Goal: Ask a question

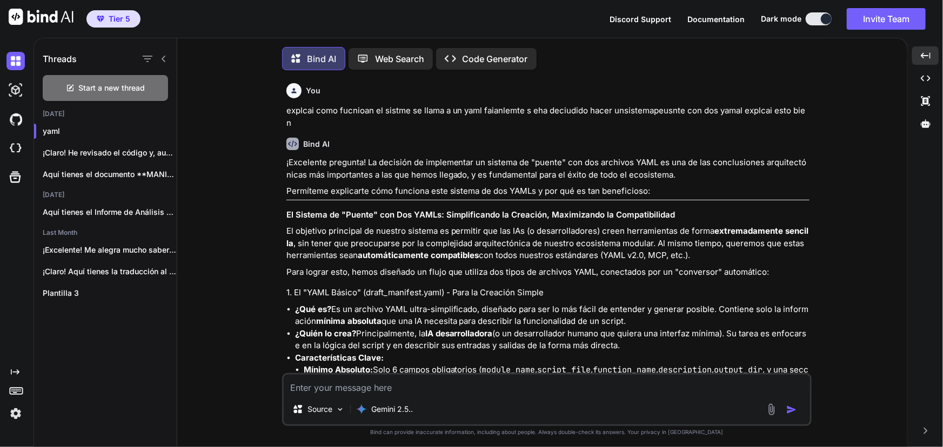
scroll to position [40771, 0]
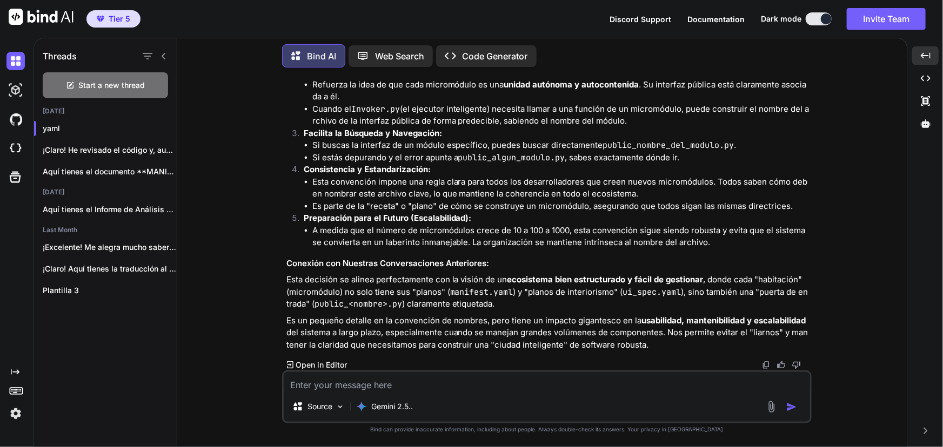
click at [480, 392] on div "Source Gemini 2.5.." at bounding box center [547, 397] width 530 height 53
click at [472, 383] on textarea at bounding box center [547, 381] width 526 height 19
type textarea "v"
type textarea "x"
type textarea "va"
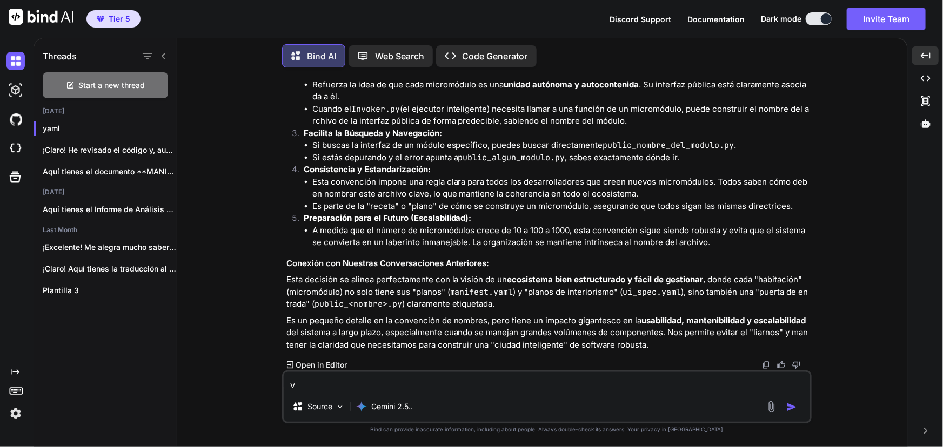
type textarea "x"
type textarea "vam"
type textarea "x"
type textarea "vamo"
type textarea "x"
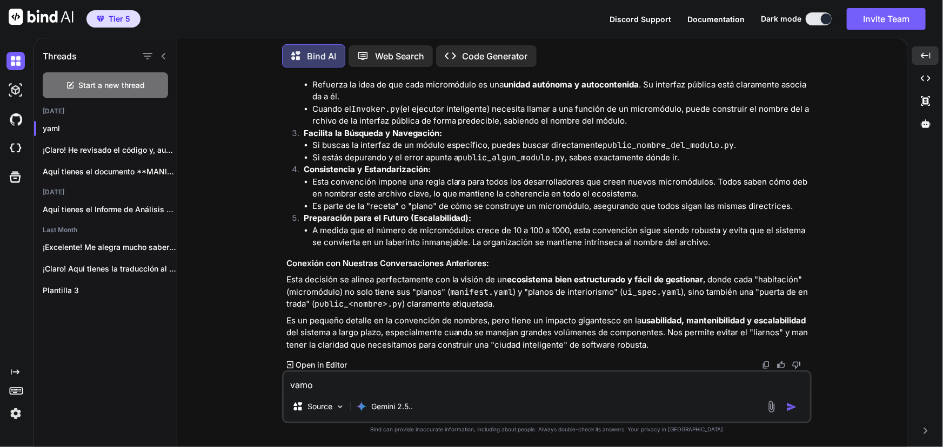
type textarea "vamos"
type textarea "x"
type textarea "vamos"
type textarea "x"
type textarea "vamos c"
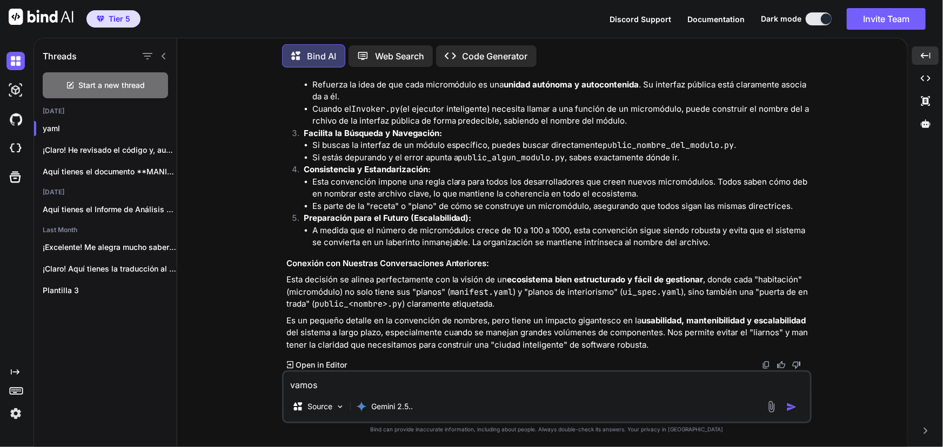
type textarea "x"
type textarea "vamos co"
type textarea "x"
type textarea "vamos con"
type textarea "x"
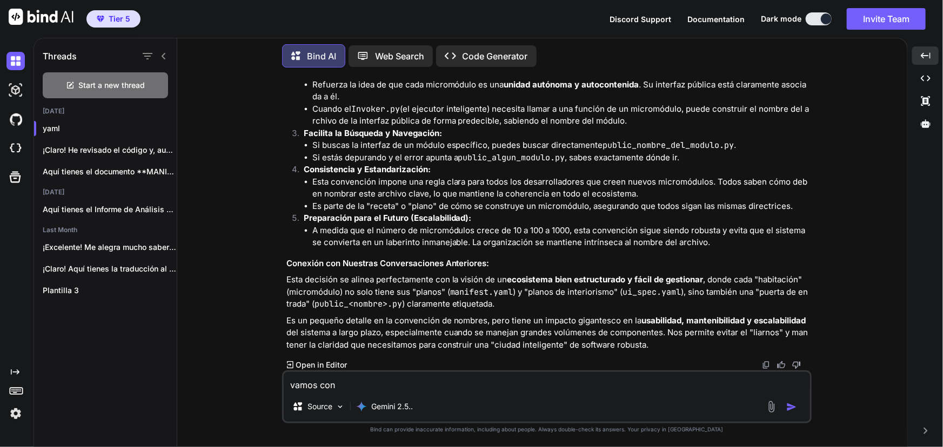
type textarea "vamos con"
type textarea "x"
type textarea "vamos con l"
type textarea "x"
type textarea "vamos con lo"
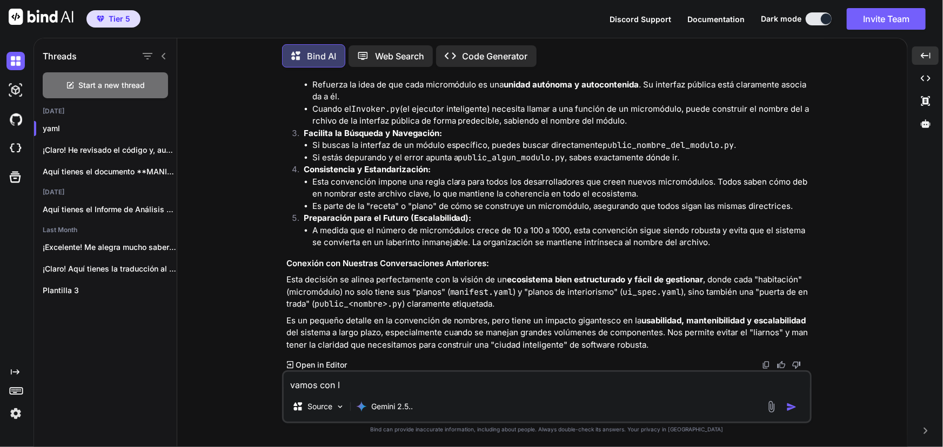
type textarea "x"
type textarea "vamos con los"
type textarea "x"
type textarea "vamos con losm"
type textarea "x"
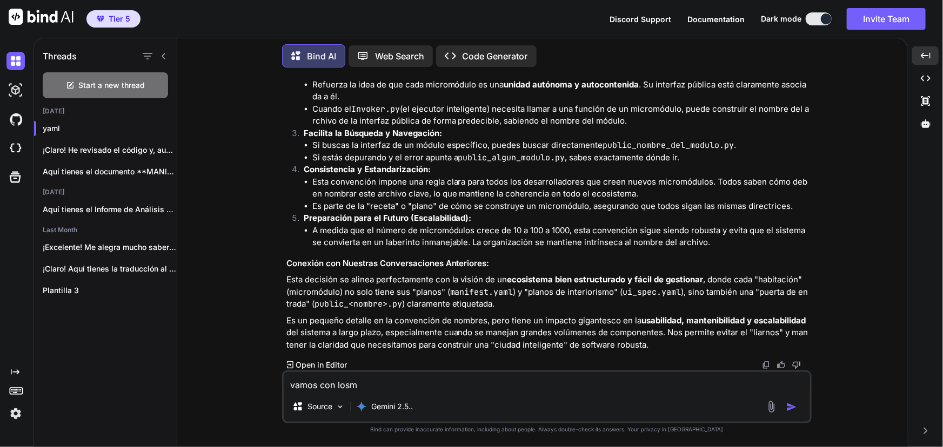
type textarea "vamos con losmi"
type textarea "x"
type textarea "vamos con losmic"
type textarea "x"
type textarea "vamos con losmicr"
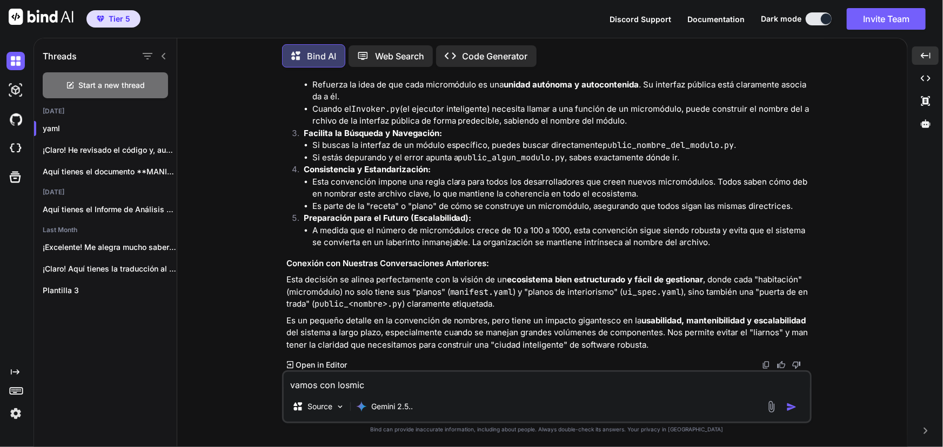
type textarea "x"
type textarea "vamos con losmicro"
type textarea "x"
type textarea "vamos con losmicro"
type textarea "x"
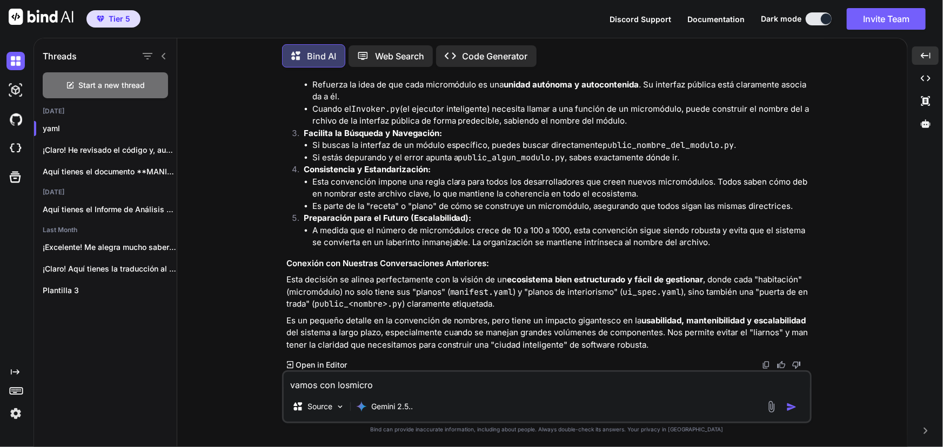
type textarea "vamos con losmicro m"
type textarea "x"
type textarea "vamos con losmicro mso"
type textarea "x"
type textarea "vamos con losmicro msod"
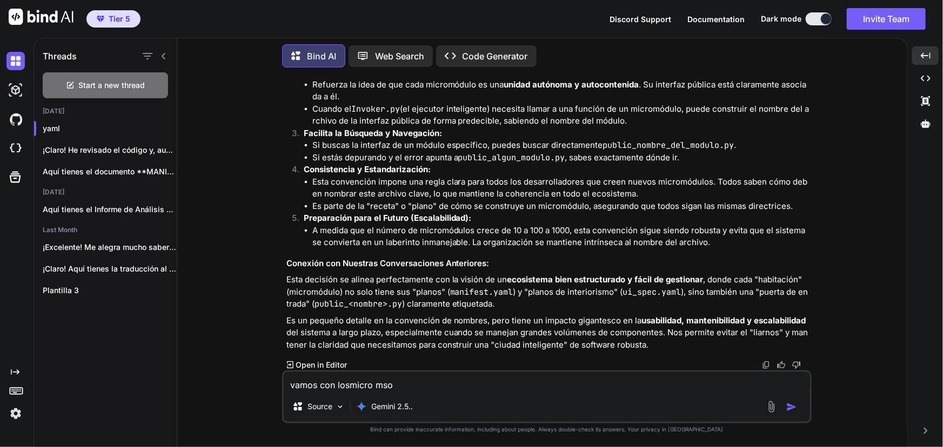
type textarea "x"
type textarea "vamos con losmicro msodu"
type textarea "x"
type textarea "vamos con losmicro msodul"
type textarea "x"
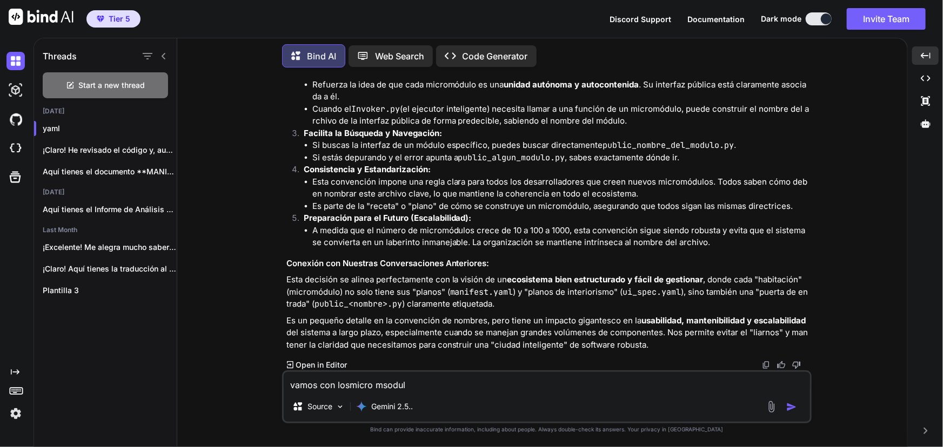
type textarea "vamos con losmicro msoduls"
type textarea "x"
type textarea "vamos con losmicro msodulso"
type textarea "x"
type textarea "vamos con losmicro msodulso"
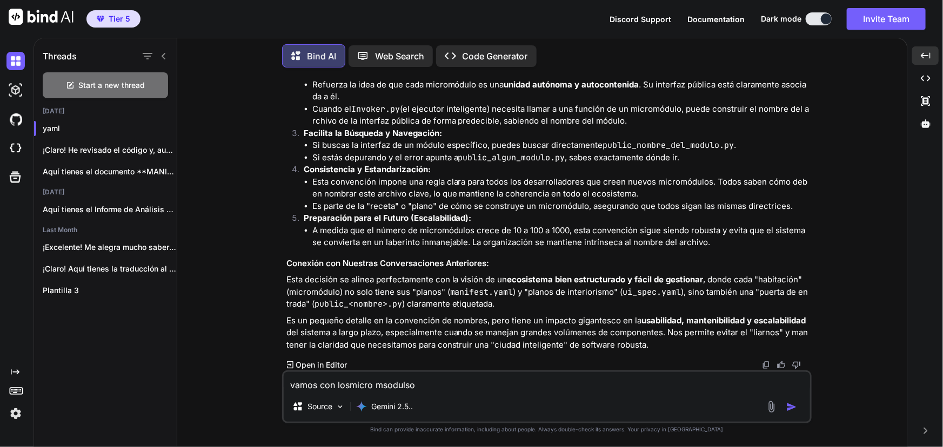
type textarea "x"
type textarea "vamos con losmicro msodulso q"
type textarea "x"
type textarea "vamos con losmicro msodulso qu"
type textarea "x"
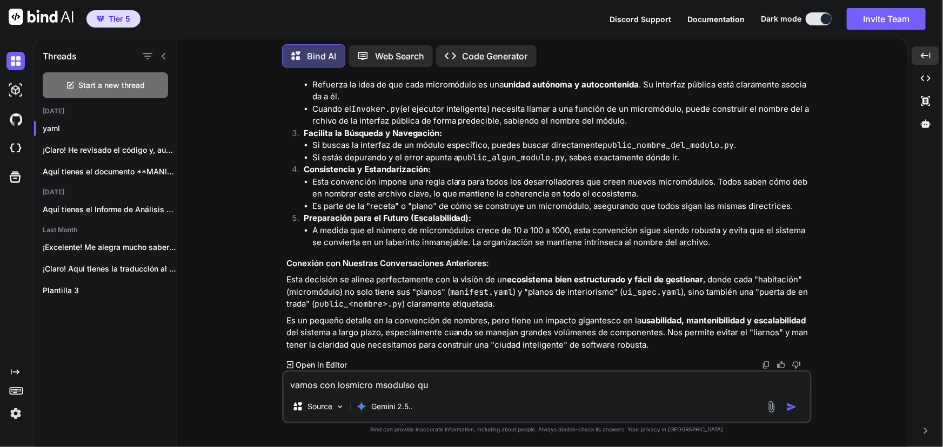
type textarea "vamos con losmicro msodulso que"
type textarea "x"
type textarea "vamos con losmicro msodulso quei"
type textarea "x"
type textarea "vamos con losmicro msodulso queir"
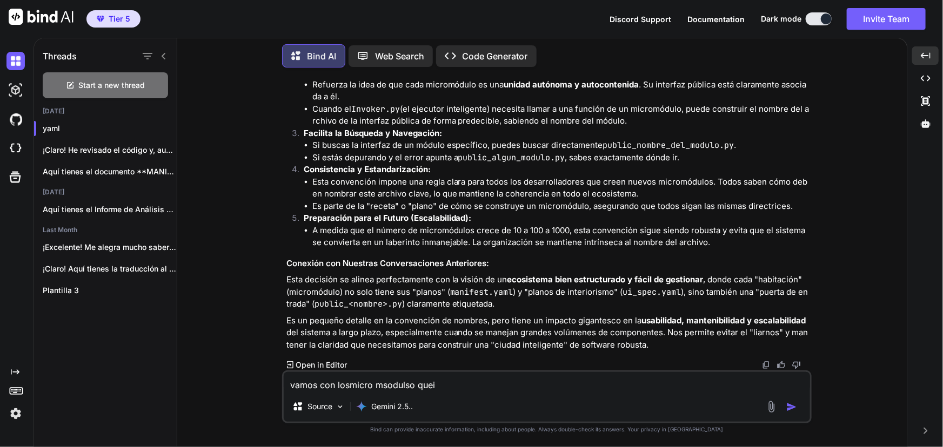
type textarea "x"
type textarea "vamos con losmicro msodulso queire"
type textarea "x"
type textarea "vamos con losmicro msodulso queireo"
type textarea "x"
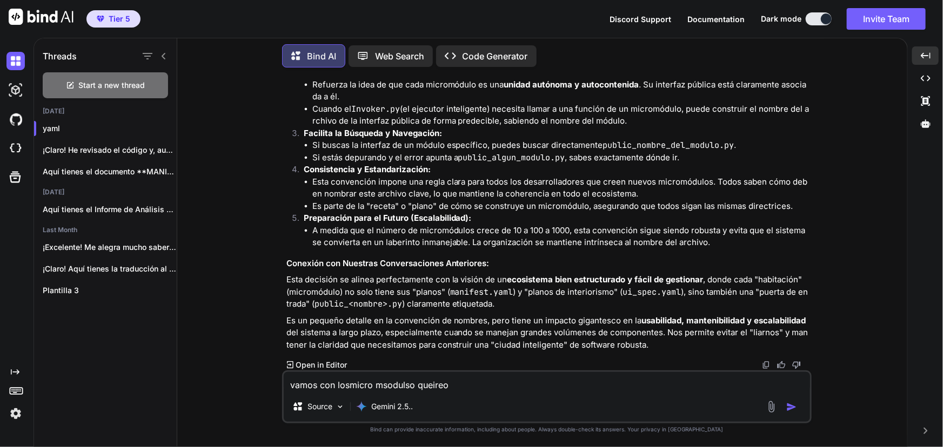
type textarea "vamos con losmicro msodulso queireo"
type textarea "x"
type textarea "vamos con losmicro msodulso queireo q"
type textarea "x"
type textarea "vamos con losmicro msodulso queireo qu"
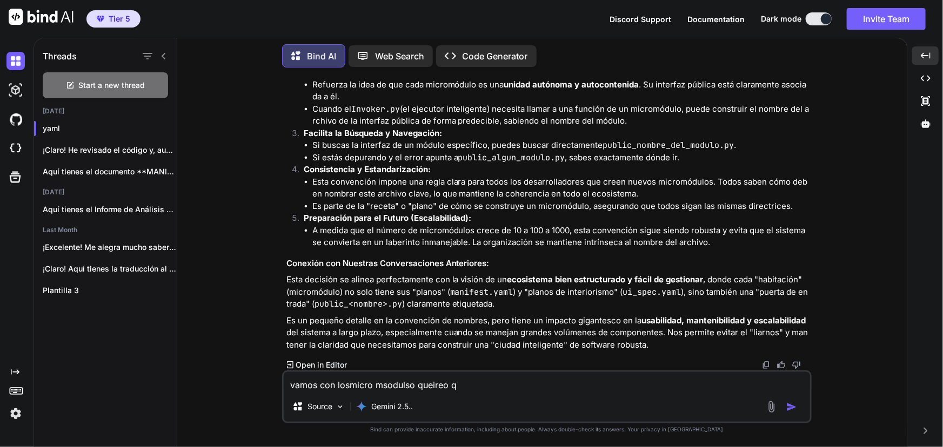
type textarea "x"
type textarea "vamos con losmicro msodulso queireo que"
type textarea "x"
type textarea "vamos con losmicro msodulso queireo que"
type textarea "x"
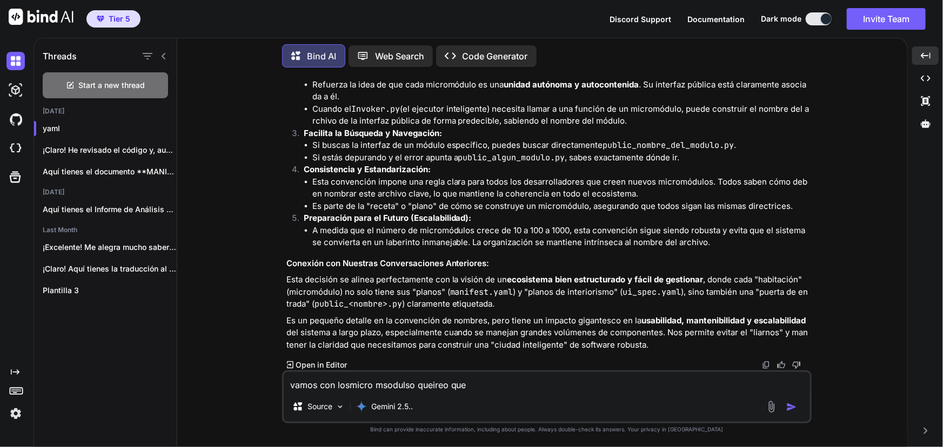
type textarea "vamos con losmicro msodulso queireo que l"
type textarea "x"
type textarea "vamos con losmicro msodulso queireo que lo"
type textarea "x"
type textarea "vamos con losmicro msodulso queireo que lo"
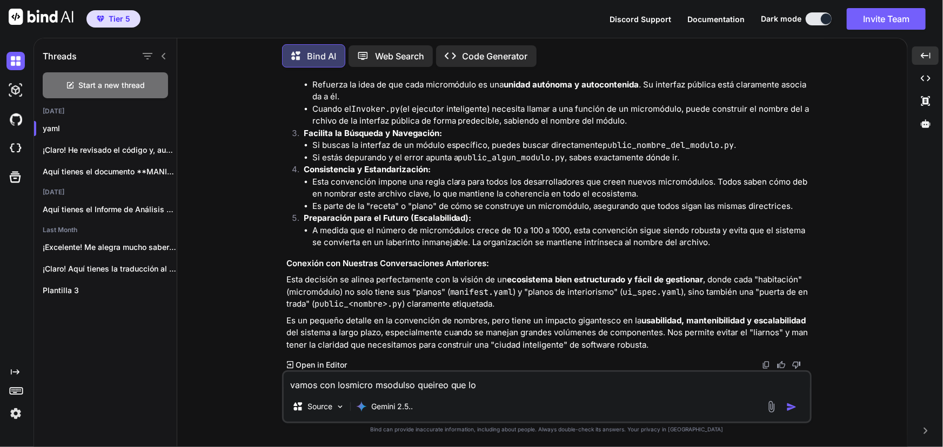
type textarea "x"
type textarea "vamos con losmicro msodulso queireo que lo l"
type textarea "x"
type textarea "vamos con losmicro msodulso queireo que lo le"
type textarea "x"
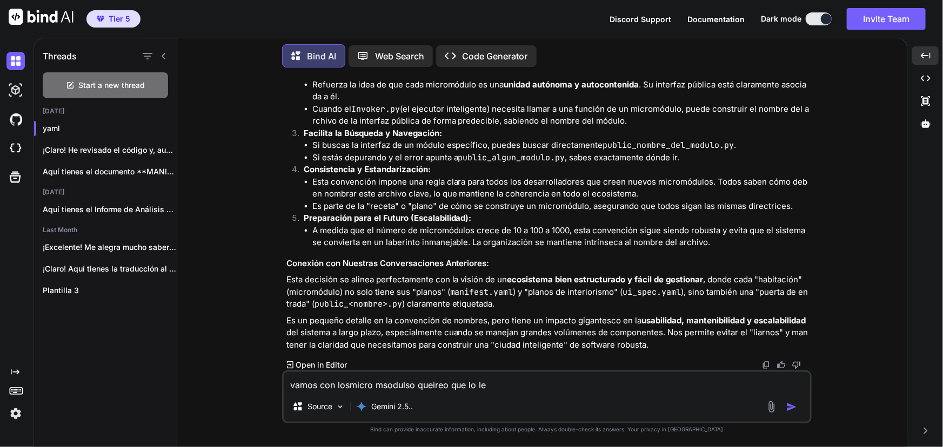
type textarea "vamos con losmicro msodulso queireo que lo lea"
type textarea "x"
type textarea "vamos con losmicro msodulso queireo que lo leas"
type textarea "x"
type textarea "vamos con losmicro msodulso queireo que lo leas"
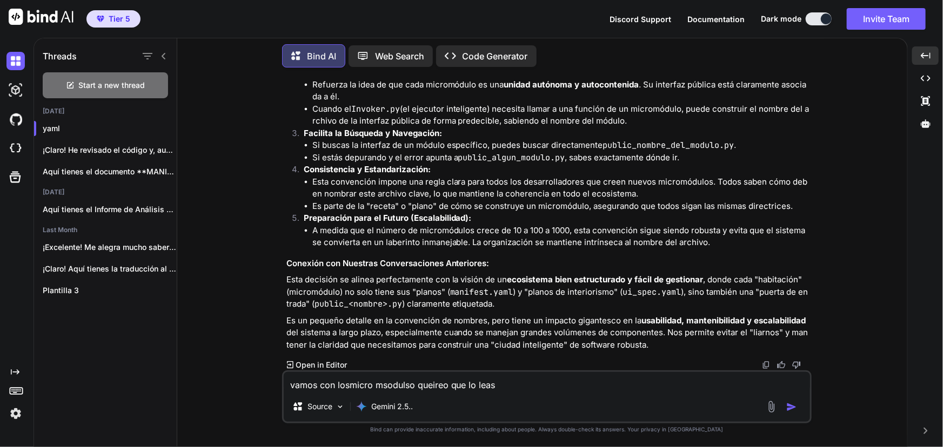
type textarea "x"
type textarea "vamos con losmicro msodulso queireo que lo leas y"
type textarea "x"
type textarea "vamos con losmicro msodulso queireo que lo leas y"
type textarea "x"
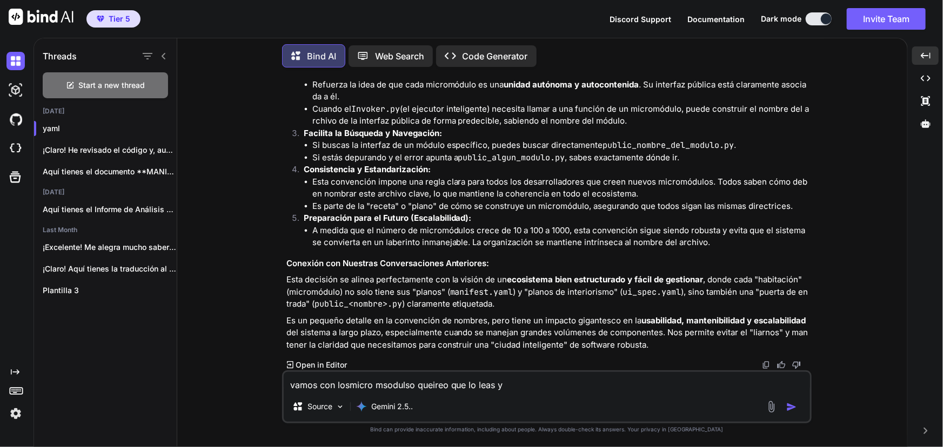
type textarea "vamos con losmicro msodulso queireo que lo leas y m"
type textarea "x"
type textarea "vamos con losmicro msodulso queireo que lo leas y me"
type textarea "x"
type textarea "vamos con losmicro msodulso queireo que lo leas y me"
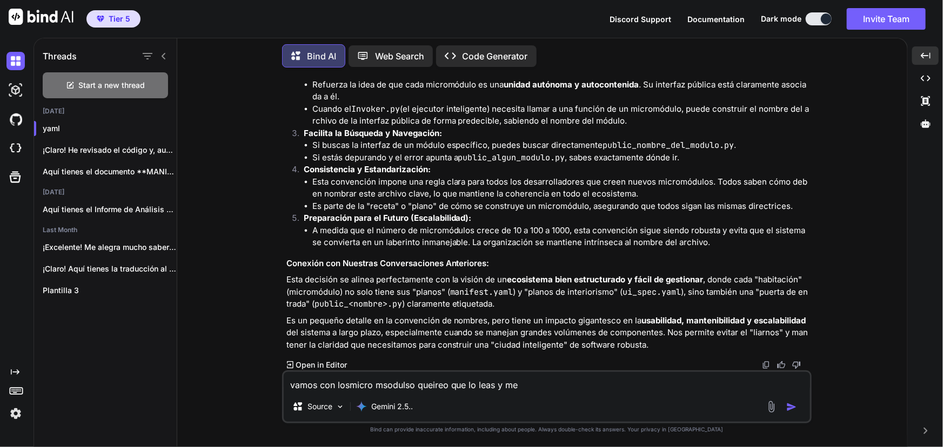
type textarea "x"
type textarea "vamos con losmicro msodulso queireo que lo leas y me d"
type textarea "x"
type textarea "vamos con losmicro msodulso queireo que lo leas y me ds"
type textarea "x"
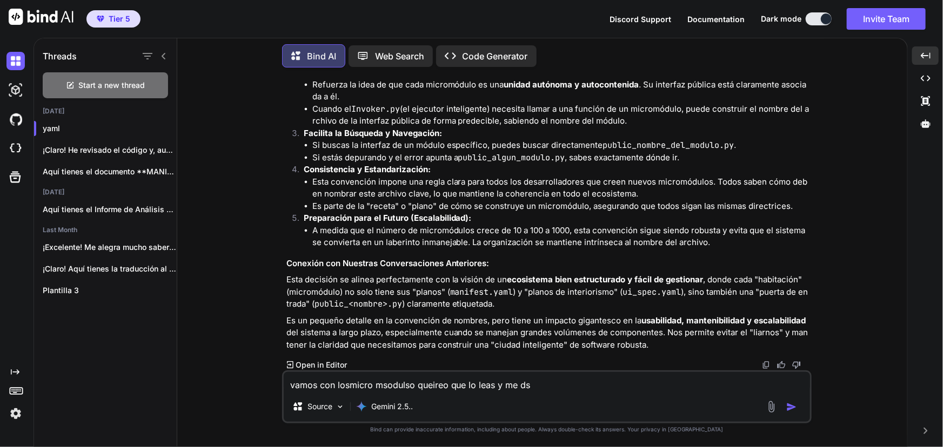
type textarea "vamos con losmicro msodulso queireo que lo leas y me ds"
type textarea "x"
type textarea "vamos con losmicro msodulso queireo que lo leas y me ds t"
type textarea "x"
type textarea "vamos con losmicro msodulso queireo que lo leas y me ds tu"
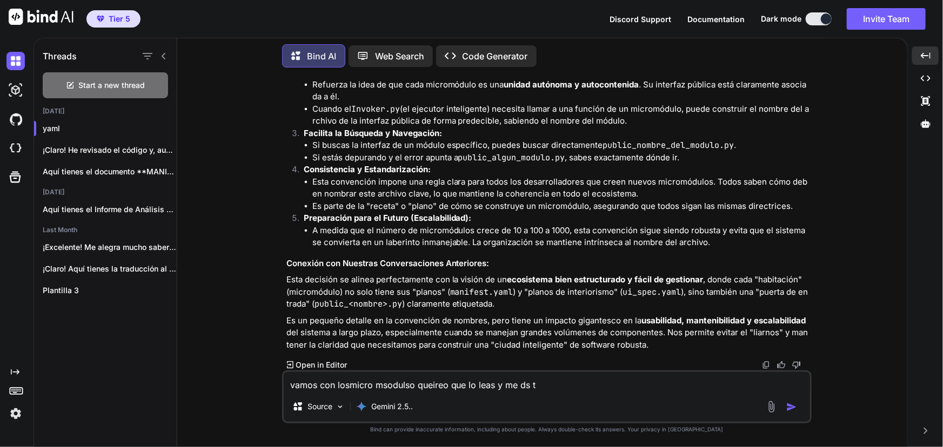
type textarea "x"
type textarea "vamos con losmicro msodulso queireo que lo leas y me ds tu"
type textarea "x"
type textarea "vamos con losmicro msodulso queireo que lo leas y me ds tu o"
type textarea "x"
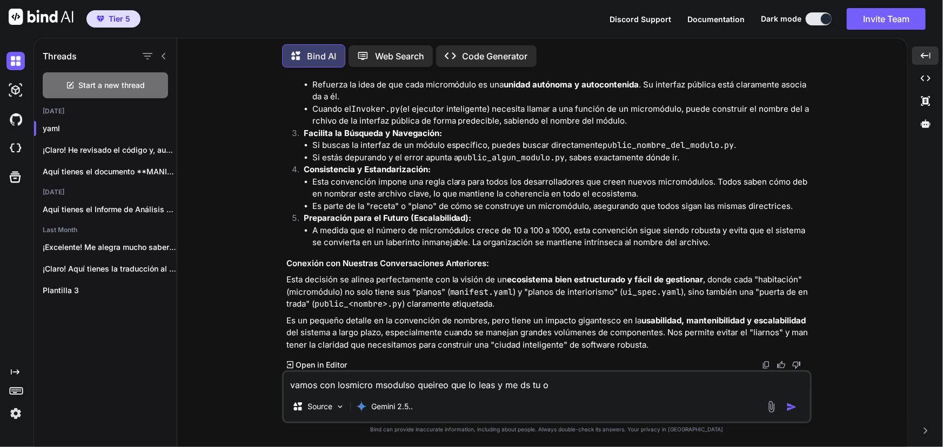
type textarea "vamos con losmicro msodulso queireo que lo leas y me ds tu op"
type textarea "x"
type textarea "vamos con losmicro msodulso queireo que lo leas y me ds tu opi"
type textarea "x"
type textarea "vamos con losmicro msodulso queireo que lo leas y me ds tu opin"
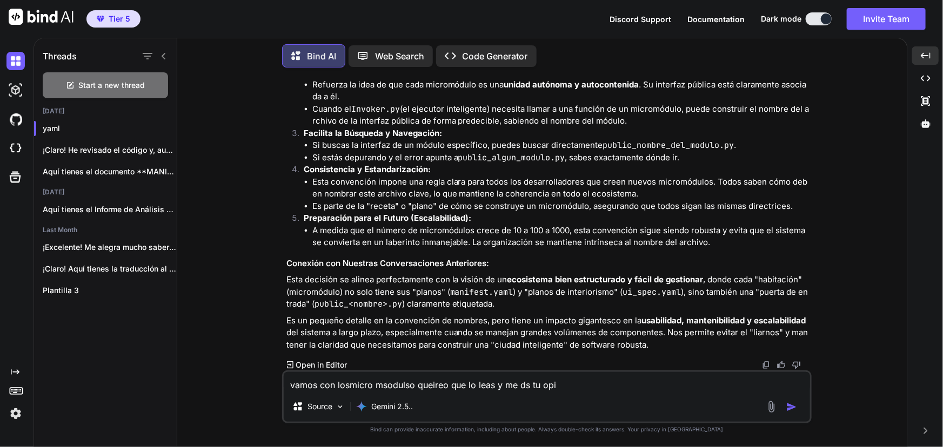
type textarea "x"
type textarea "vamos con losmicro msodulso queireo que lo leas y me ds tu opino"
type textarea "x"
type textarea "vamos con losmicro msodulso queireo que lo leas y me ds tu opinon"
type textarea "x"
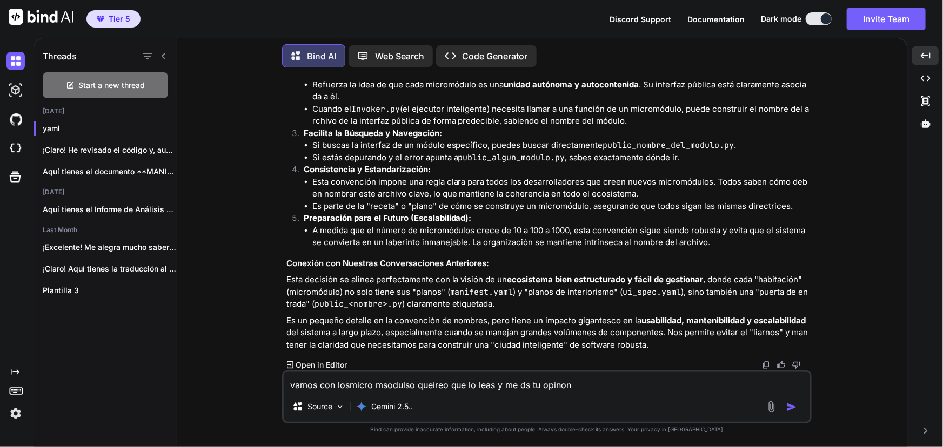
type textarea "vamos con losmicro msodulso queireo que lo leas y me ds tu opinon"
type textarea "x"
type textarea "vamos con losmicro msodulso queireo que lo leas y me ds tu opinon e"
type textarea "x"
type textarea "vamos con losmicro msodulso queireo que lo leas y me ds tu opinon es"
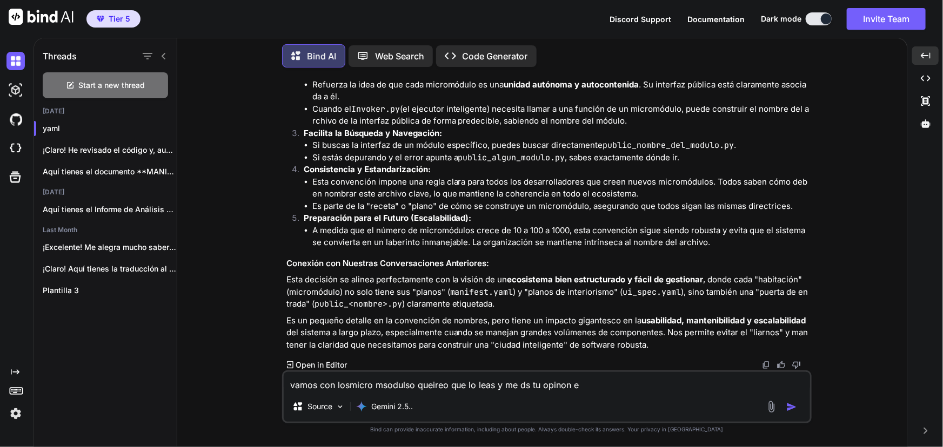
type textarea "x"
type textarea "vamos con losmicro msodulso queireo que lo leas y me ds tu opinon es"
type textarea "x"
type textarea "vamos con losmicro msodulso queireo que lo leas y me ds tu opinon es s"
type textarea "x"
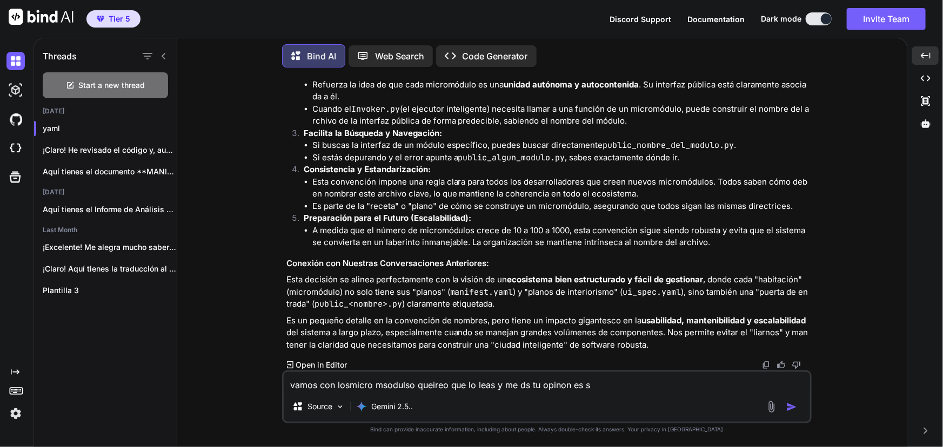
type textarea "vamos con losmicro msodulso queireo que lo leas y me ds tu opinon es su"
type textarea "x"
type textarea "vamos con losmicro msodulso queireo que lo leas y me ds tu opinon es suf"
type textarea "x"
type textarea "vamos con losmicro msodulso queireo que lo leas y me ds tu opinon es [DEMOGRAPH…"
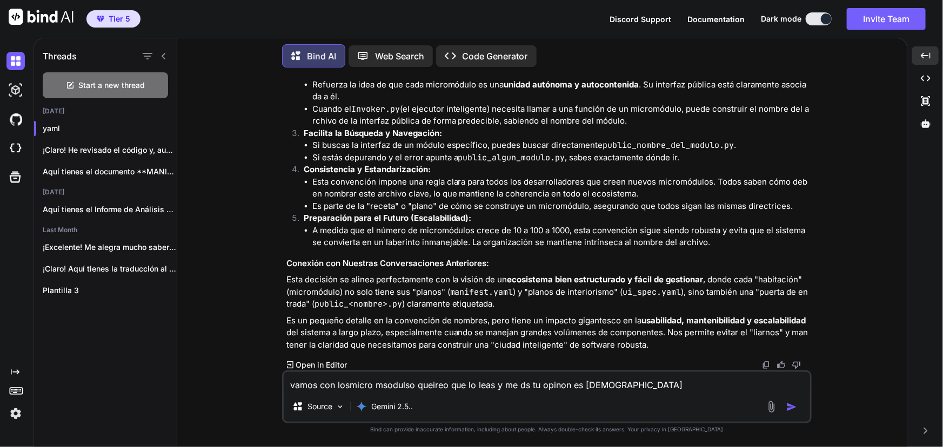
type textarea "x"
type textarea "vamos con losmicro msodulso queireo que lo leas y me ds tu opinon es [DEMOGRAPH…"
type textarea "x"
type textarea "vamos con losmicro msodulso queireo que lo leas y me ds tu opinon es [DEMOGRAPH…"
type textarea "x"
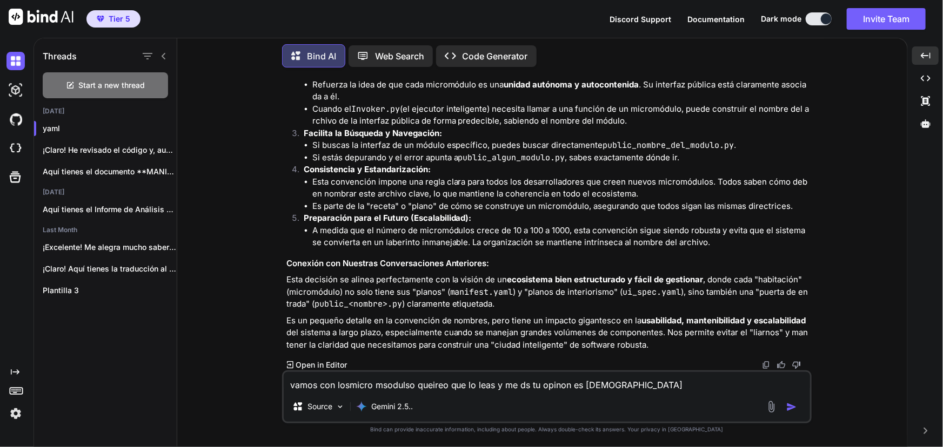
type textarea "vamos con losmicro msodulso queireo que lo leas y me ds tu opinon es suficie"
type textarea "x"
type textarea "vamos con losmicro msodulso queireo que lo leas y me ds tu opinon es suficient"
type textarea "x"
type textarea "vamos con losmicro msodulso queireo que lo leas y me ds tu opinon es suficiente"
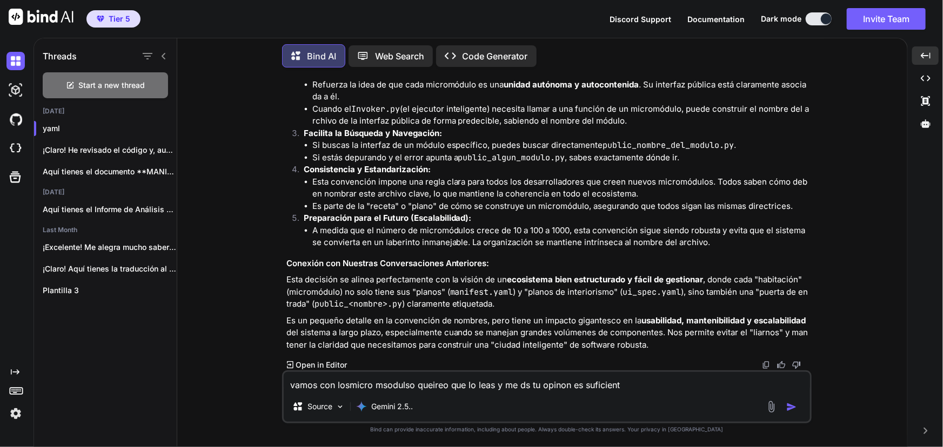
type textarea "x"
type textarea "vamos con losmicro msodulso queireo que lo leas y me ds tu opinon es suficientem"
type textarea "x"
type textarea "vamos con losmicro msodulso queireo que lo leas y me ds tu opinon es [DEMOGRAPH…"
type textarea "x"
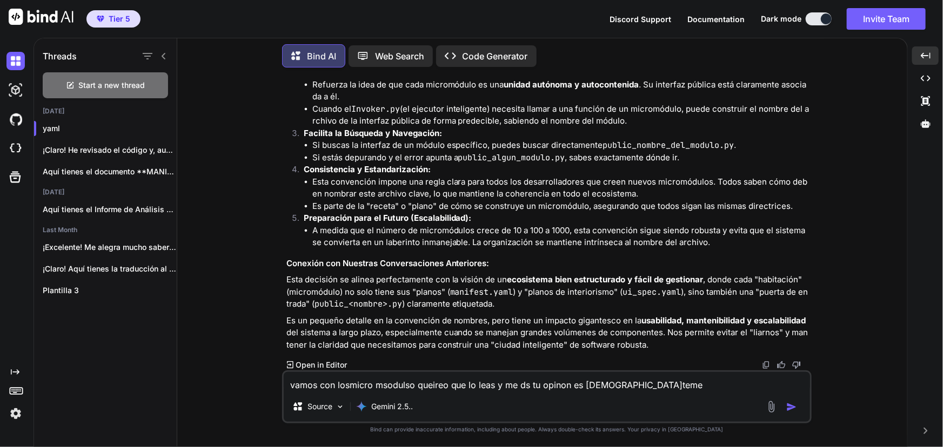
type textarea "vamos con losmicro msodulso queireo que lo leas y me ds tu opinon es suficiente…"
type textarea "x"
type textarea "vamos con losmicro msodulso queireo que lo leas y me ds tu opinon es suficiente…"
type textarea "x"
type textarea "vamos con losmicro msodulso queireo que lo leas y me ds tu opinon es suficiente…"
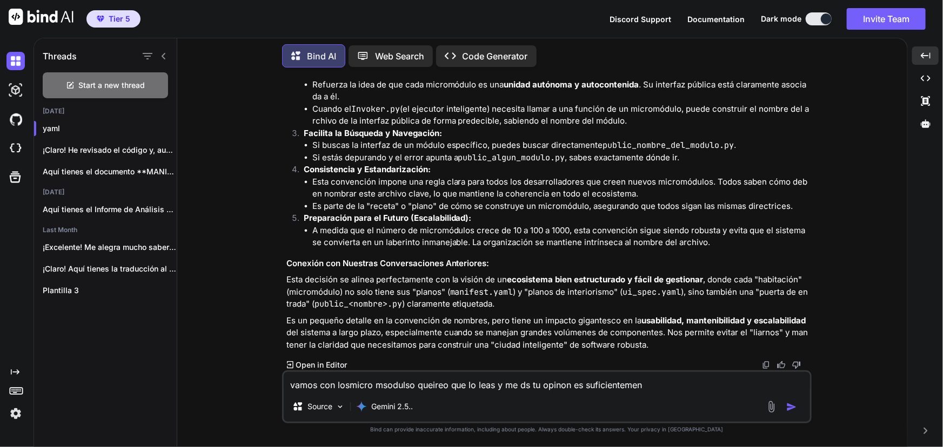
type textarea "x"
type textarea "vamos con losmicro msodulso queireo que lo leas y me ds tu opinon es suficiente…"
type textarea "x"
type textarea "vamos con losmicro msodulso queireo que lo leas y me ds tu opinon es suficiente…"
type textarea "x"
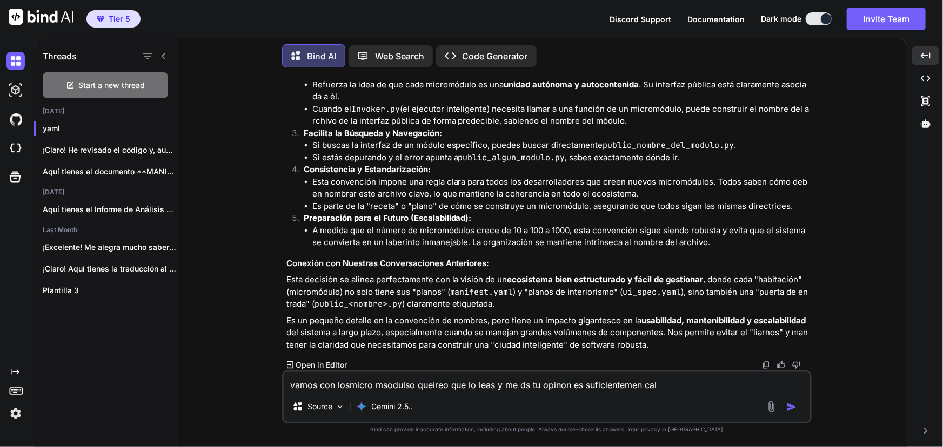
type textarea "vamos con losmicro msodulso queireo que lo leas y me ds tu opinon es suficiente…"
type textarea "x"
type textarea "vamos con losmicro msodulso queireo que lo leas y me ds tu opinon es suficiente…"
type textarea "x"
type textarea "vamos con losmicro msodulso queireo que lo leas y me ds tu opinon es suficiente…"
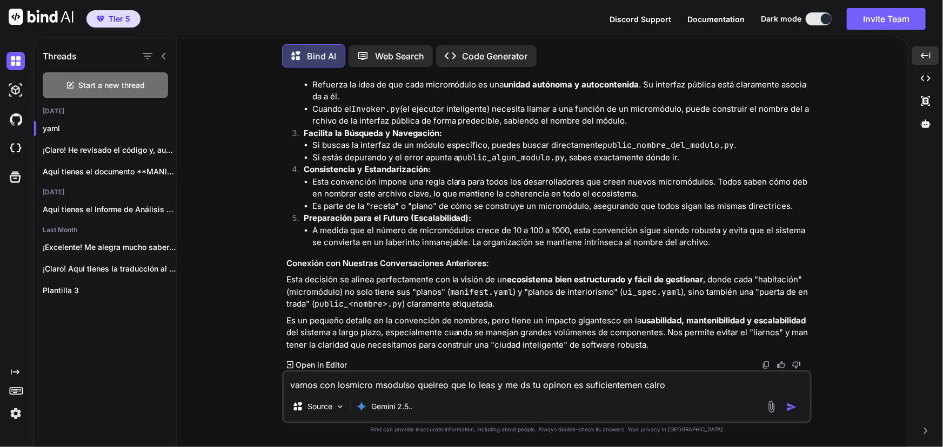
type textarea "x"
type textarea "vamos con losmicro msodulso queireo que lo leas y me ds tu opinon es suficiente…"
type textarea "x"
type textarea "vamos con losmicro msodulso queireo que lo leas y me ds tu opinon es suficiente…"
type textarea "x"
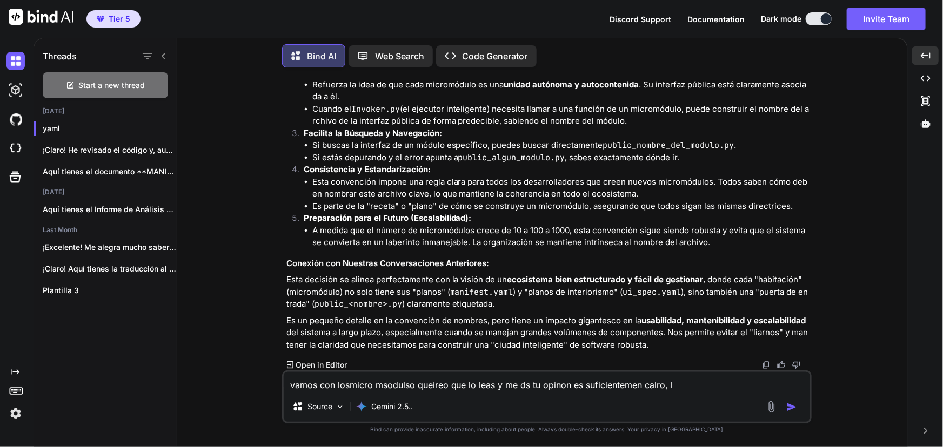
type textarea "vamos con losmicro msodulso queireo que lo leas y me ds tu opinon es suficiente…"
type textarea "x"
type textarea "vamos con losmicro msodulso queireo que lo leas y me ds tu opinon es suficiente…"
type textarea "x"
type textarea "vamos con losmicro msodulso queireo que lo leas y me ds tu opinon es suficiente…"
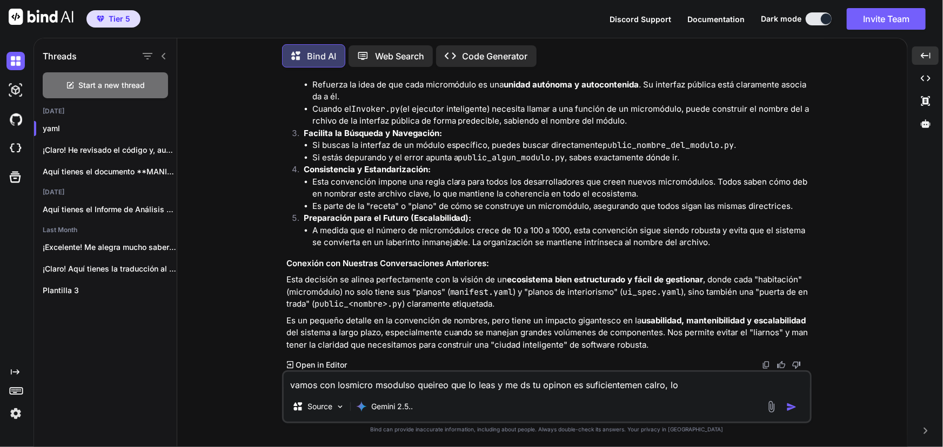
type textarea "x"
type textarea "vamos con losmicro msodulso queireo que lo leas y me ds tu opinon es suficiente…"
type textarea "x"
type textarea "vamos con losmicro msodulso queireo que lo leas y me ds tu opinon es suficiente…"
type textarea "x"
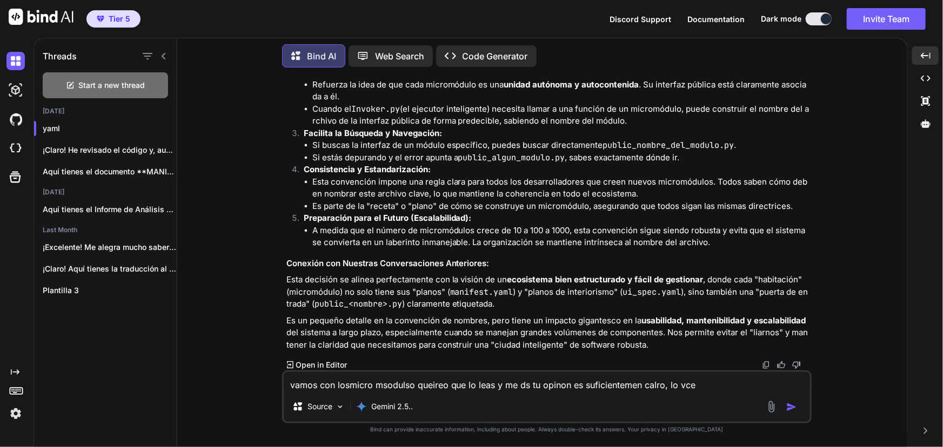
type textarea "vamos con losmicro msodulso queireo que lo leas y me ds tu opinon es suficiente…"
type textarea "x"
type textarea "vamos con losmicro msodulso queireo que lo leas y me ds tu opinon es suficiente…"
type textarea "x"
type textarea "vamos con losmicro msodulso queireo que lo leas y me ds tu opinon es suficiente…"
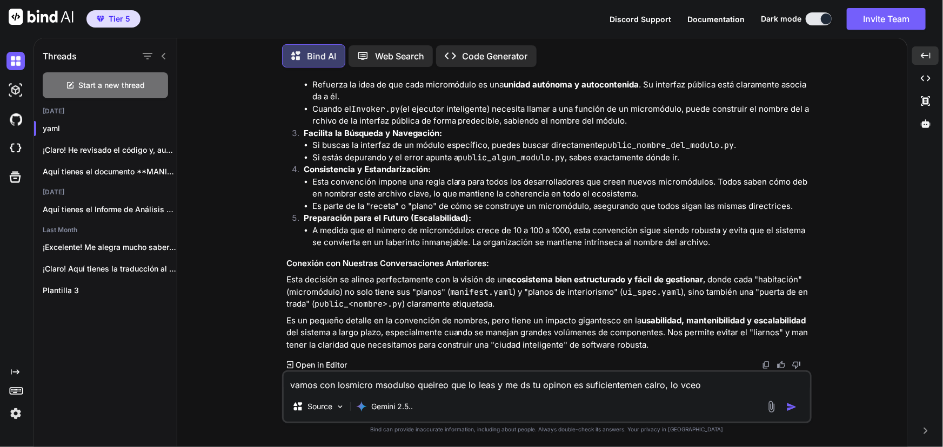
type textarea "x"
type textarea "vamos con losmicro msodulso queireo que lo leas y me ds tu opinon es suficiente…"
type textarea "x"
type textarea "vamos con losmicro msodulso queireo que lo leas y me ds tu opinon es suficiente…"
type textarea "x"
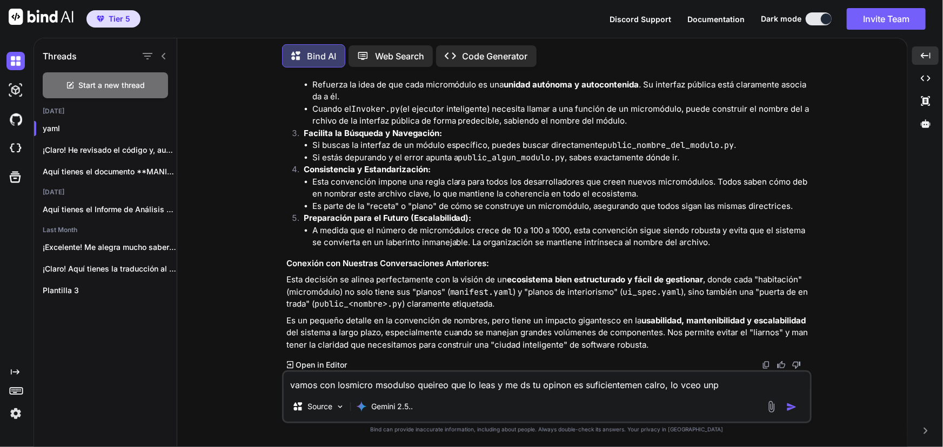
type textarea "vamos con losmicro msodulso queireo que lo leas y me ds tu opinon es suficiente…"
type textarea "x"
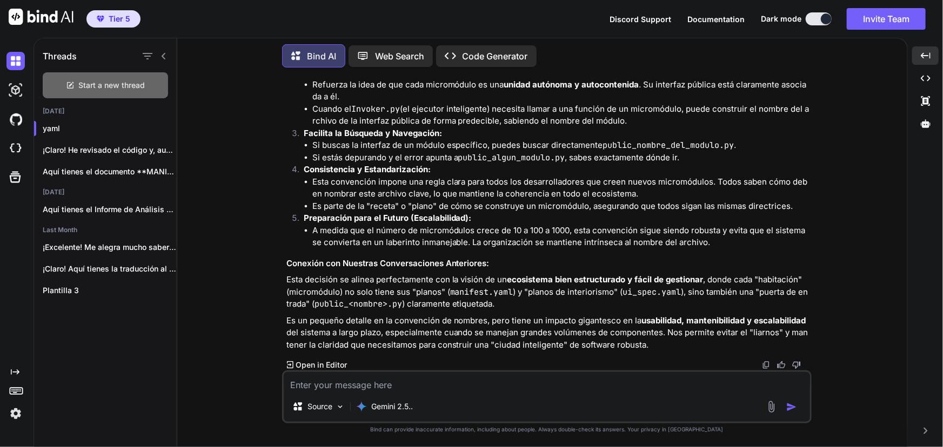
click at [124, 83] on span "Start a new thread" at bounding box center [112, 85] width 66 height 11
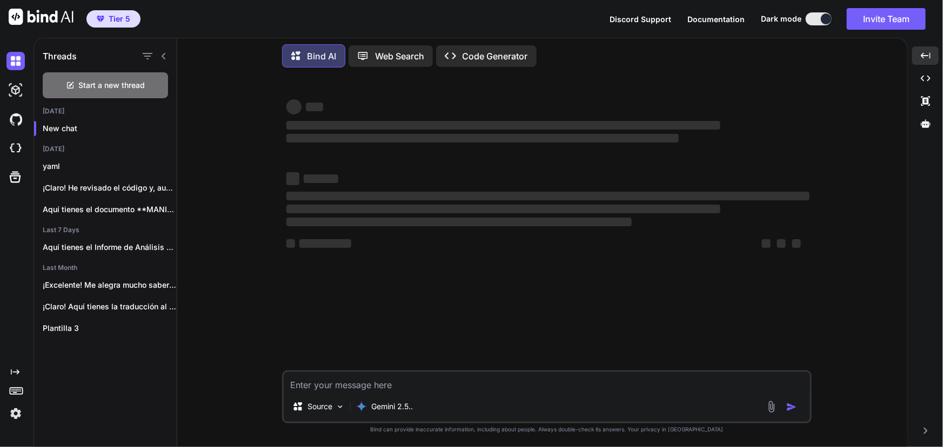
click at [504, 389] on textarea at bounding box center [547, 381] width 526 height 19
paste textarea "# LOREMIPSUMD SIT AMETCON AD ELITSEDDOEIU ## TE INCIDI UTL ETDOLOR Magnaaliq en…"
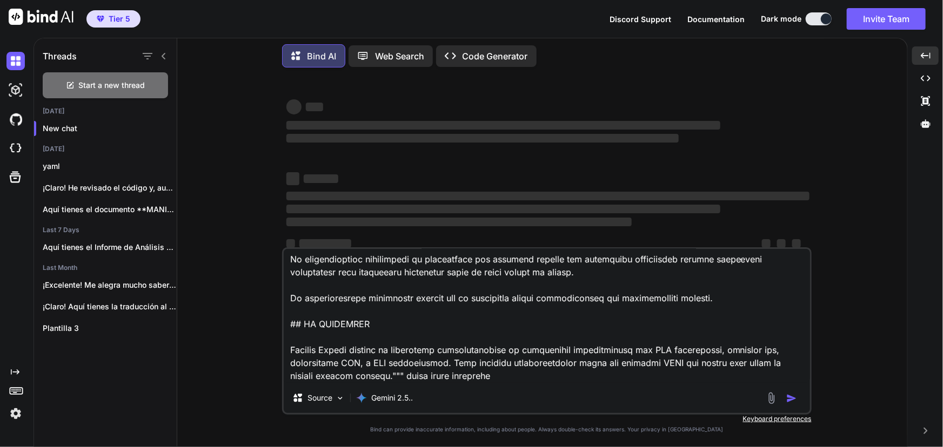
scroll to position [19, 0]
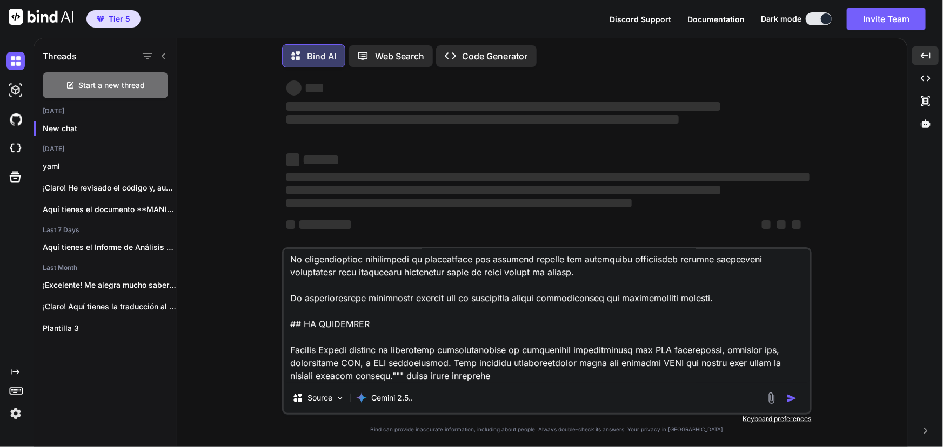
click at [587, 363] on textarea at bounding box center [547, 316] width 526 height 134
click at [574, 366] on textarea at bounding box center [547, 316] width 526 height 134
click at [492, 372] on textarea at bounding box center [547, 316] width 526 height 134
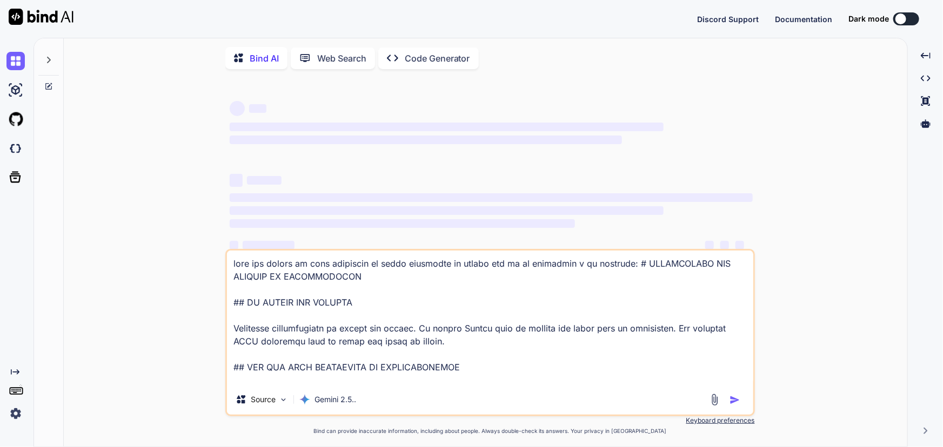
click at [547, 373] on textarea at bounding box center [490, 318] width 526 height 134
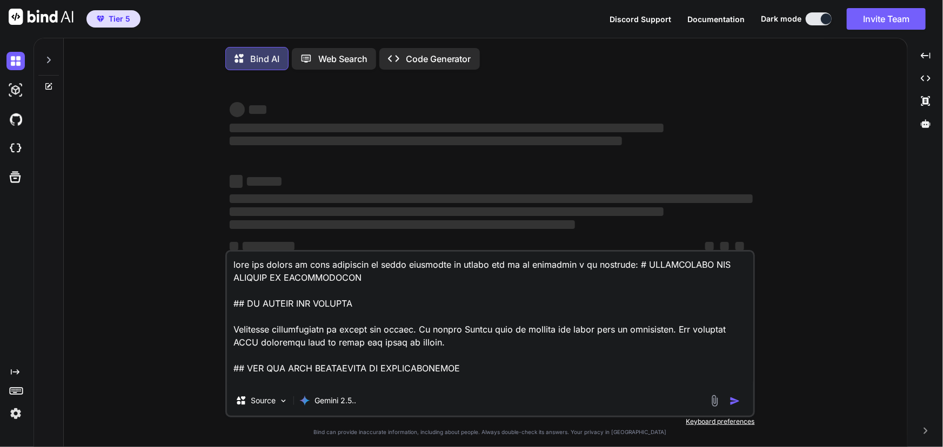
type textarea "x"
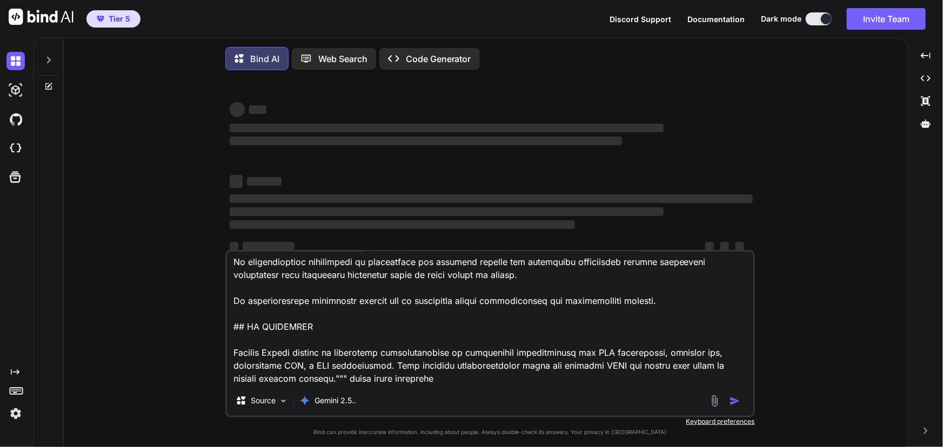
scroll to position [1156, 0]
drag, startPoint x: 616, startPoint y: 366, endPoint x: 624, endPoint y: 365, distance: 7.6
click at [616, 366] on textarea at bounding box center [490, 319] width 526 height 134
type textarea "lore ips dolors am cons adipiscin el seddo eiusmodte in utlabo etd ma al enimad…"
type textarea "x"
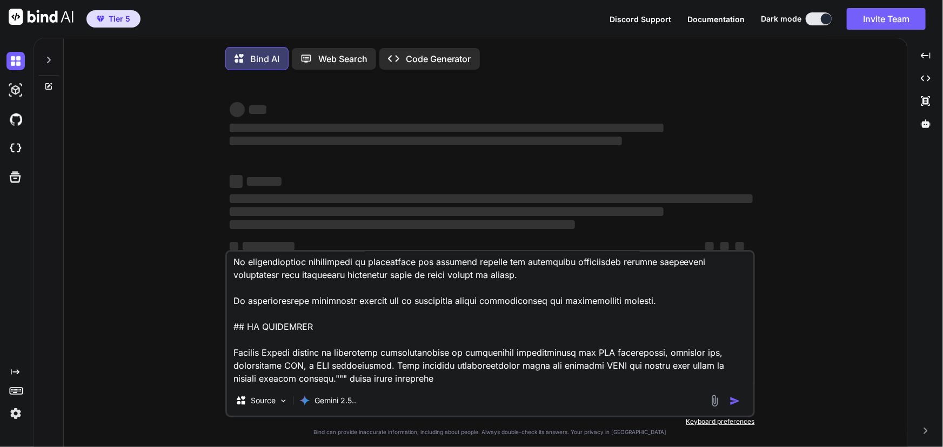
type textarea "lore ips dolors am cons adipiscin el seddo eiusmodte in utlabo etd ma al enimad…"
click at [473, 359] on textarea at bounding box center [490, 319] width 526 height 134
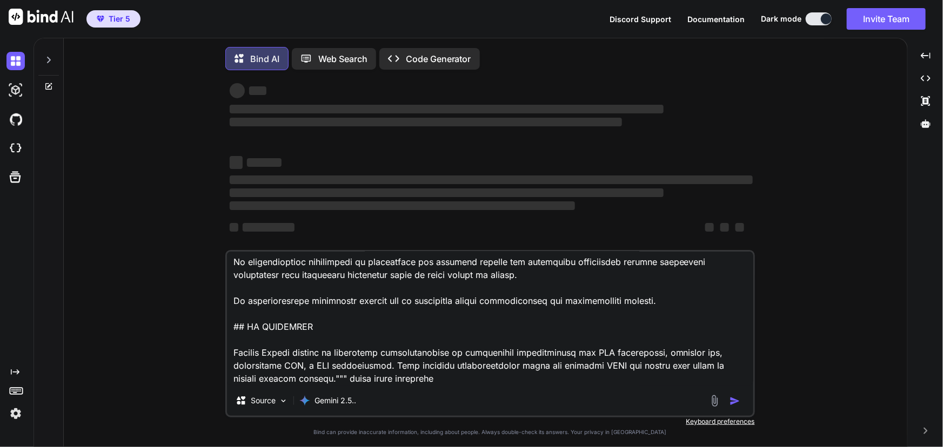
scroll to position [1168, 0]
click at [432, 378] on textarea at bounding box center [490, 319] width 526 height 134
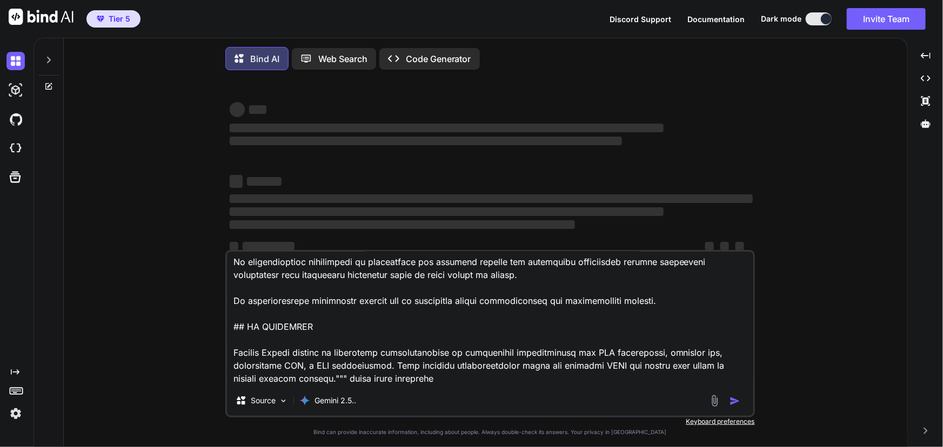
drag, startPoint x: 853, startPoint y: 255, endPoint x: 839, endPoint y: 256, distance: 14.1
click at [854, 255] on div "‌ ‌ ‌ ‌ ‌ ‌ ‌ ‌ ‌ ‌ ‌ ‌ ‌ ‌ Source Gemini 2.5.. Created with Bind Always check …" at bounding box center [489, 264] width 835 height 371
drag, startPoint x: 470, startPoint y: 351, endPoint x: 454, endPoint y: 320, distance: 34.8
click at [469, 347] on textarea at bounding box center [490, 319] width 526 height 134
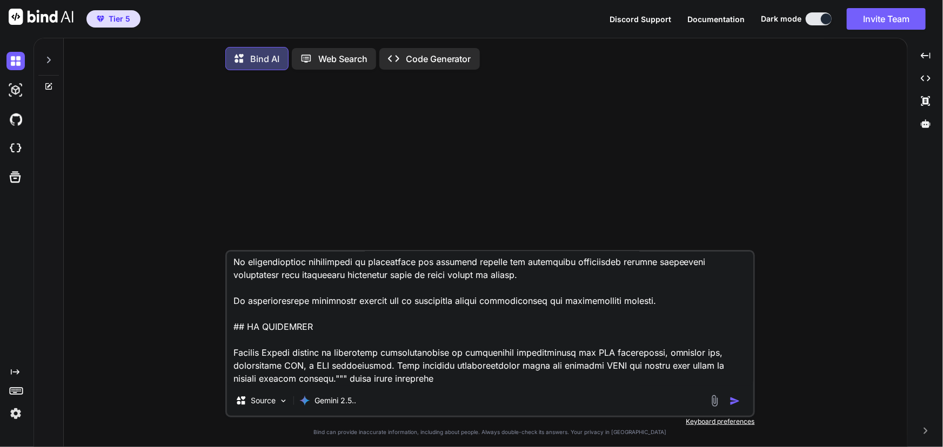
drag, startPoint x: 611, startPoint y: 369, endPoint x: 722, endPoint y: 373, distance: 111.9
click at [620, 369] on textarea at bounding box center [490, 319] width 526 height 134
click at [732, 403] on img "button" at bounding box center [735, 401] width 11 height 11
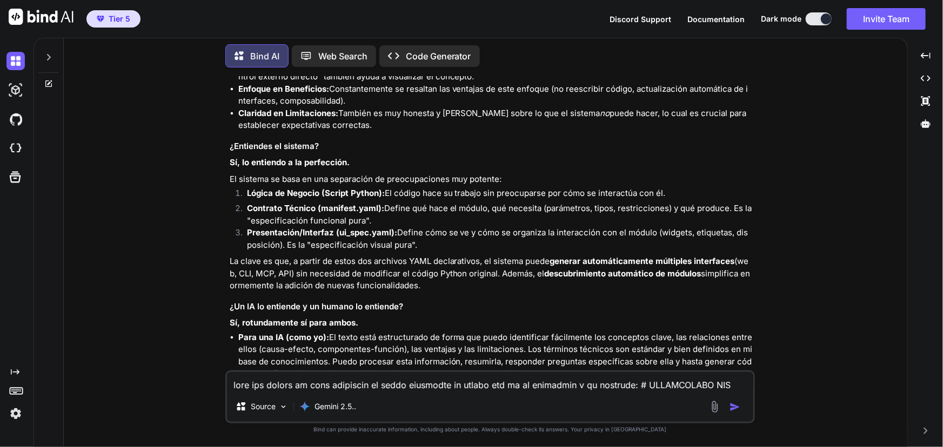
scroll to position [755, 0]
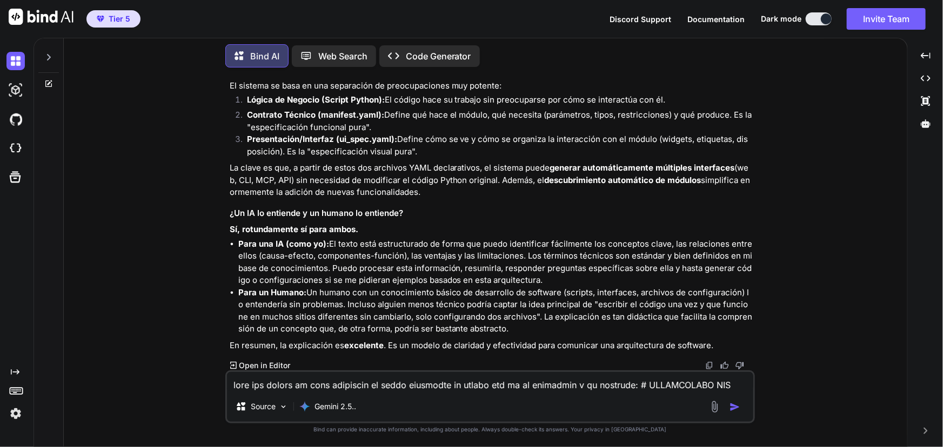
click at [488, 389] on textarea at bounding box center [490, 381] width 526 height 19
click at [491, 380] on textarea "no añadirias mas ejemplos coo escala , porque al leerlo" at bounding box center [490, 381] width 526 height 19
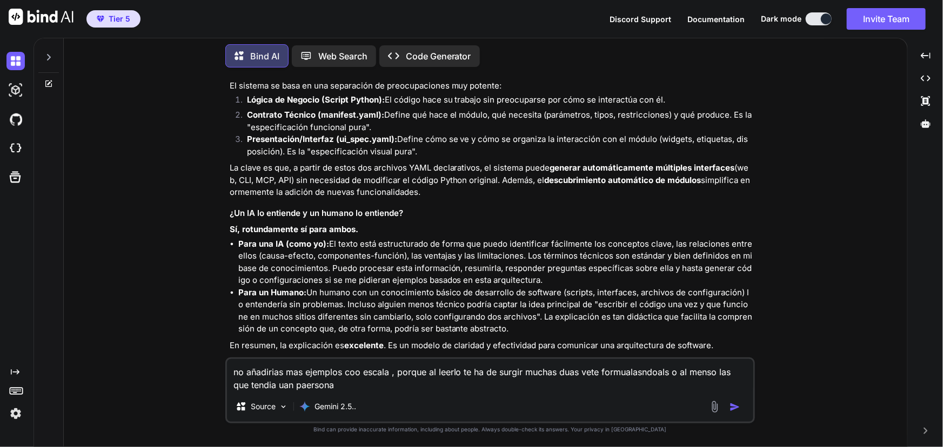
type textarea "no añadirias mas ejemplos coo escala , porque al leerlo te ha de surgir muchas …"
click at [730, 411] on img "button" at bounding box center [735, 407] width 11 height 11
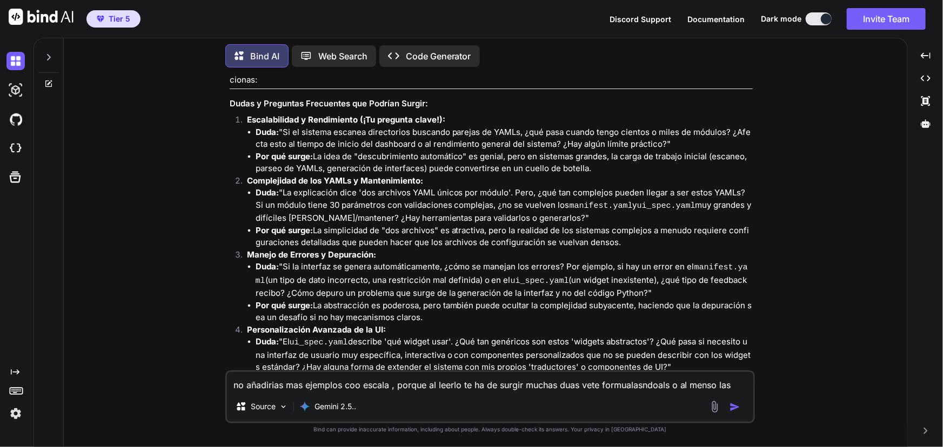
scroll to position [1146, 0]
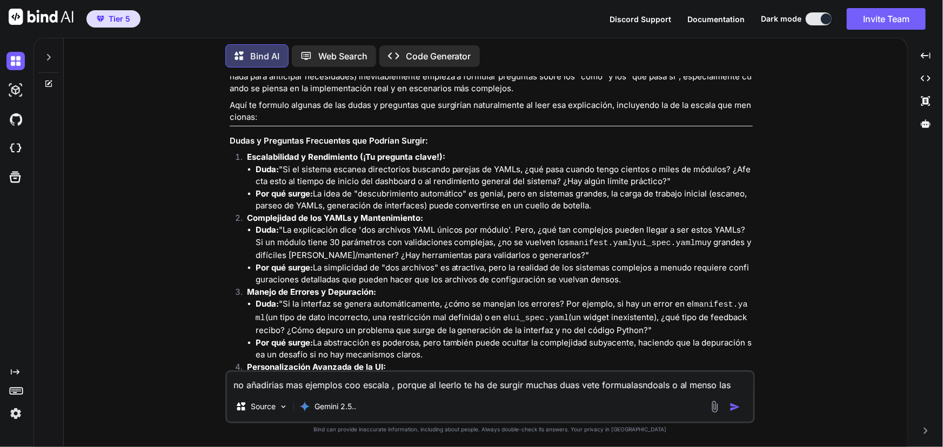
drag, startPoint x: 330, startPoint y: 300, endPoint x: 247, endPoint y: 155, distance: 167.0
click at [247, 155] on ol "Escalabilidad y Rendimiento (¡Tu pregunta clave!): Duda: "Si el sistema escanea…" at bounding box center [491, 439] width 523 height 577
copy ol "Escalabilidad y Rendimiento (¡Tu pregunta clave!): Duda: "Si el sistema escanea…"
click at [486, 391] on textarea "no añadirias mas ejemplos coo escala , porque al leerlo te ha de surgir muchas …" at bounding box center [490, 381] width 526 height 19
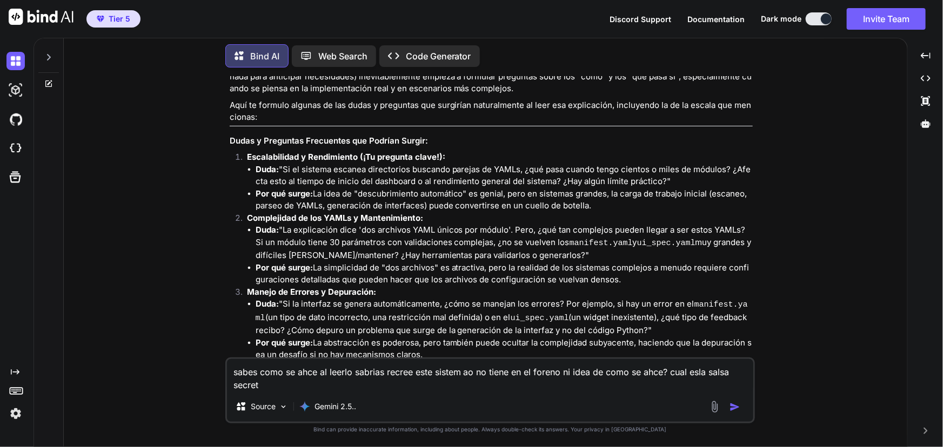
type textarea "sabes como se ahce al leerlo sabrias recree este sistem ao no tiene en el foren…"
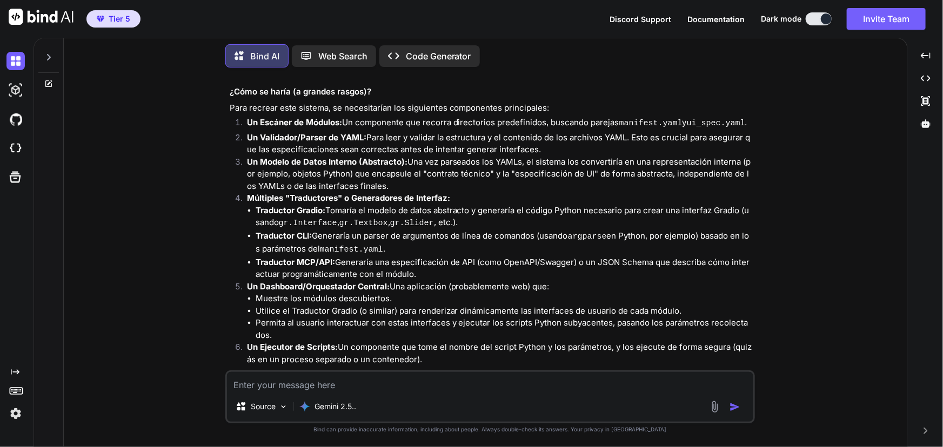
scroll to position [2351, 0]
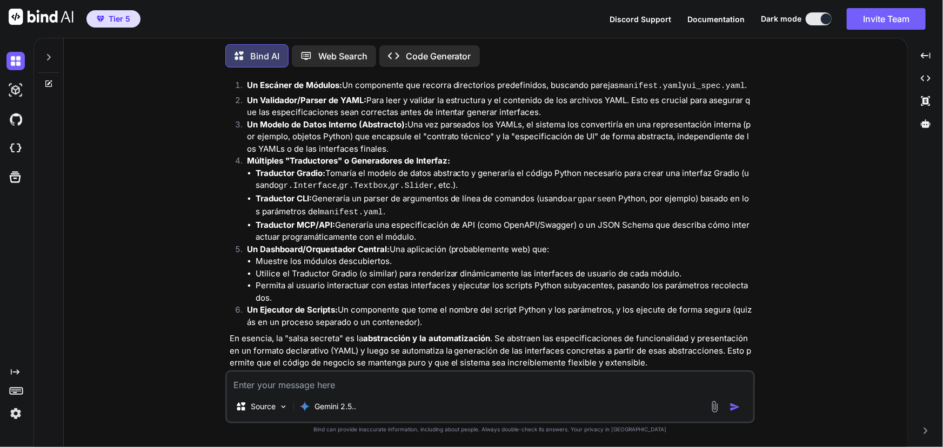
click at [438, 386] on textarea at bounding box center [490, 381] width 526 height 19
type textarea "y qeu te paree mi disñeoi, es inovador?"
click at [733, 406] on img "button" at bounding box center [735, 407] width 11 height 11
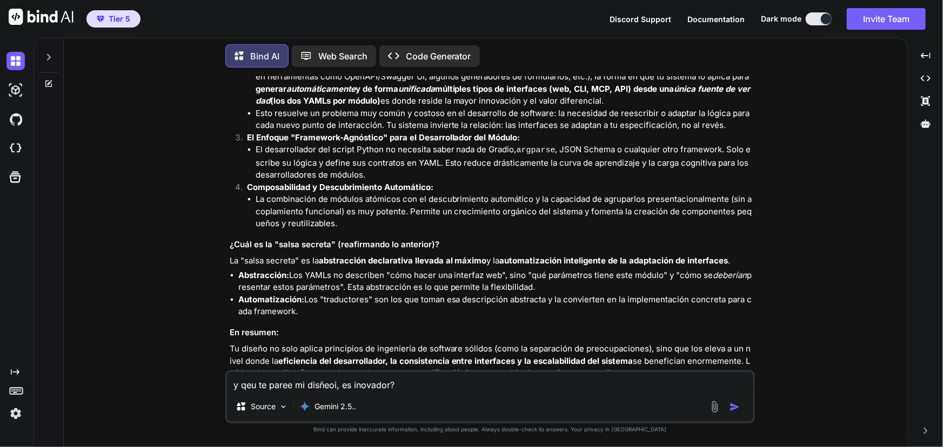
scroll to position [2948, 0]
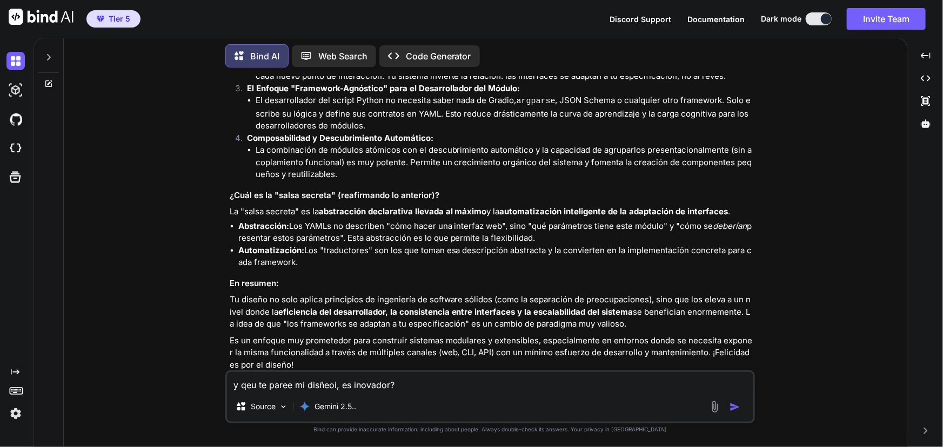
click at [142, 164] on div "You Bind AI ¡Sí, la explicación es extremadamente clara y entiendo perfectament…" at bounding box center [489, 261] width 835 height 371
